Goal: Navigation & Orientation: Find specific page/section

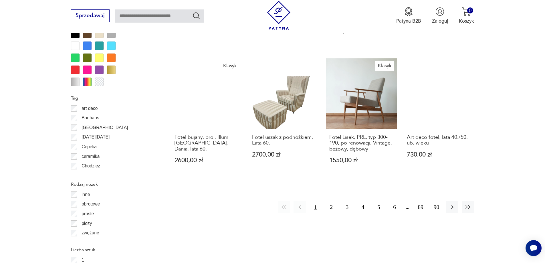
scroll to position [676, 0]
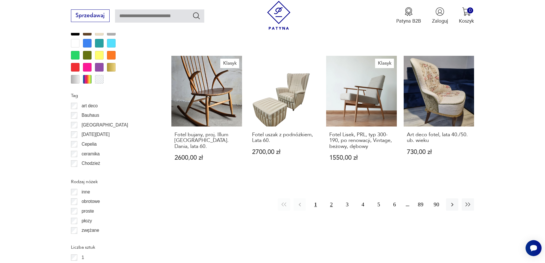
click at [331, 198] on button "2" at bounding box center [331, 204] width 12 height 12
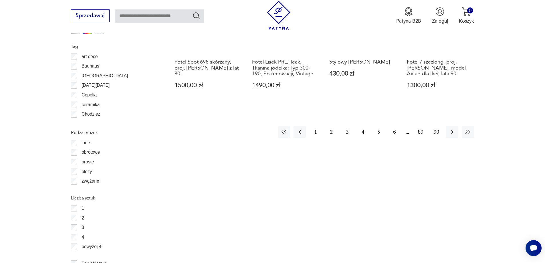
scroll to position [733, 0]
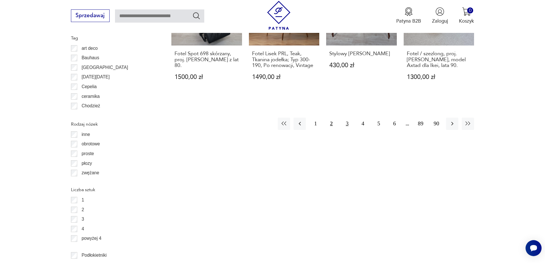
click at [348, 117] on button "3" at bounding box center [347, 123] width 12 height 12
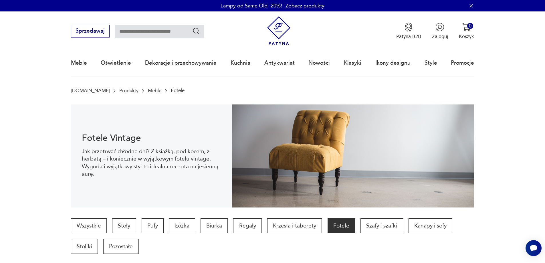
click at [141, 28] on input "text" at bounding box center [159, 31] width 89 height 13
type input "**********"
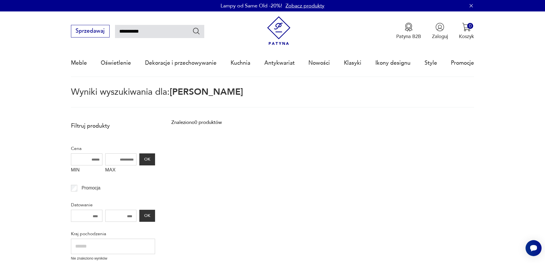
click at [150, 29] on input "**********" at bounding box center [159, 31] width 89 height 13
type input "*********"
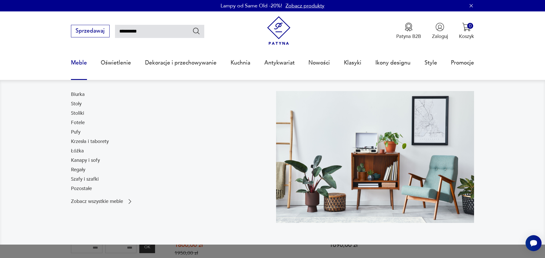
click at [79, 67] on link "Meble" at bounding box center [79, 63] width 16 height 26
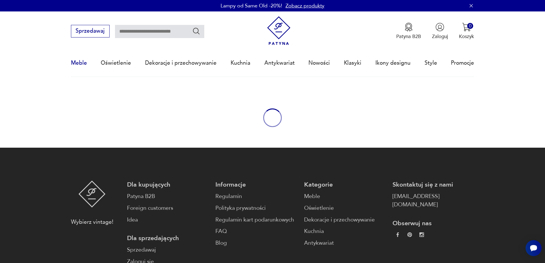
click at [80, 63] on link "Meble" at bounding box center [79, 63] width 16 height 26
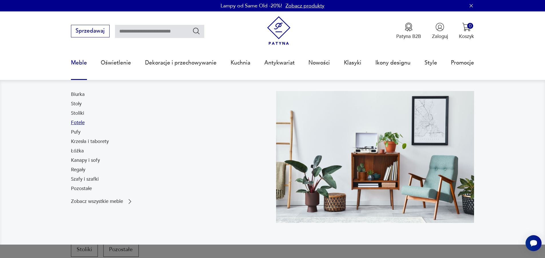
click at [79, 120] on link "Fotele" at bounding box center [78, 122] width 14 height 7
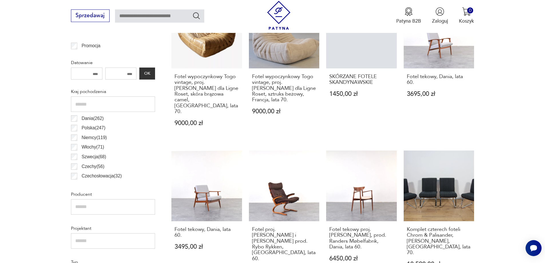
scroll to position [333, 0]
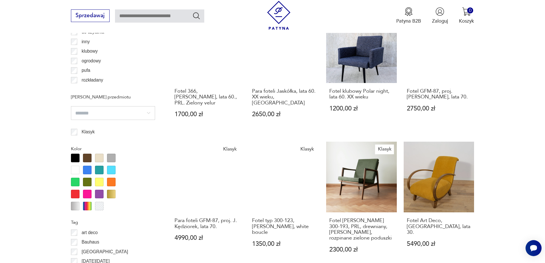
scroll to position [619, 0]
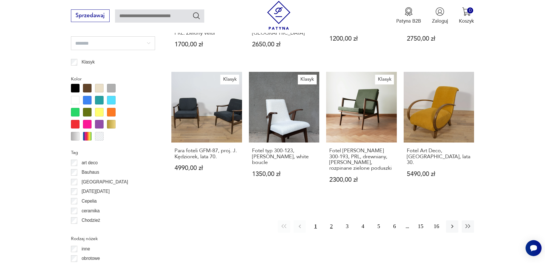
click at [330, 220] on button "2" at bounding box center [331, 226] width 12 height 12
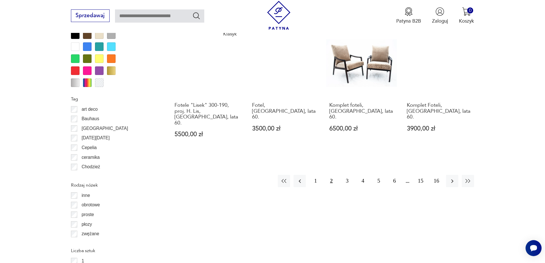
scroll to position [676, 0]
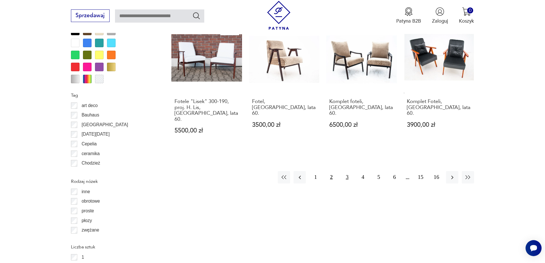
click at [346, 171] on button "3" at bounding box center [347, 177] width 12 height 12
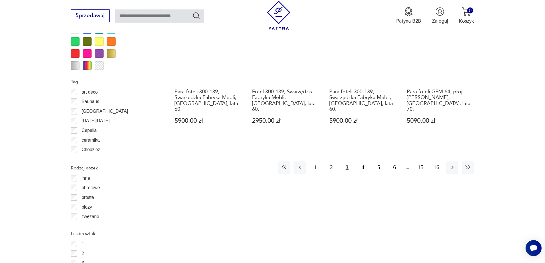
scroll to position [705, 0]
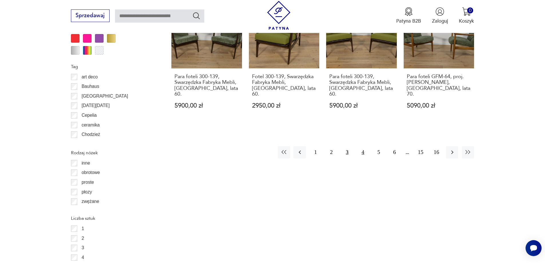
click at [363, 146] on button "4" at bounding box center [362, 152] width 12 height 12
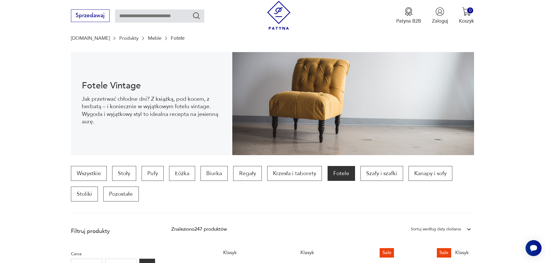
scroll to position [47, 0]
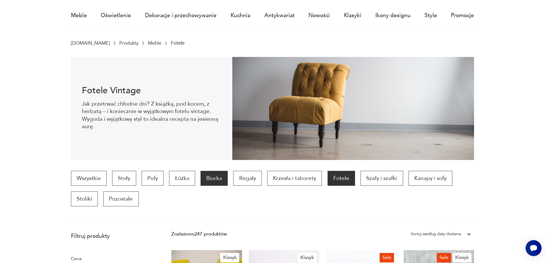
click at [212, 183] on p "Biurka" at bounding box center [213, 178] width 27 height 15
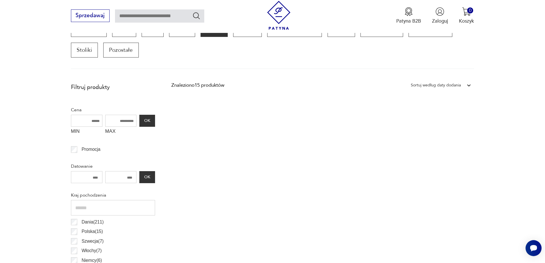
scroll to position [190, 0]
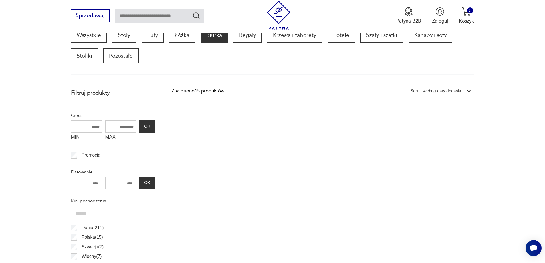
click at [215, 91] on div "Znaleziono 15 produktów" at bounding box center [197, 90] width 53 height 7
click at [445, 91] on div "Sortuj według daty dodania" at bounding box center [435, 90] width 50 height 7
click at [423, 105] on div "Sortuj według daty dodania" at bounding box center [441, 105] width 66 height 14
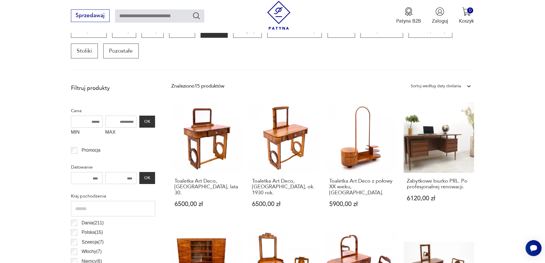
scroll to position [190, 0]
